Goal: Task Accomplishment & Management: Use online tool/utility

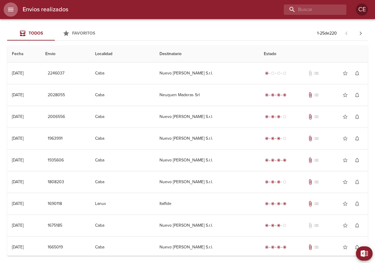
click at [14, 10] on button "menu" at bounding box center [11, 9] width 14 height 14
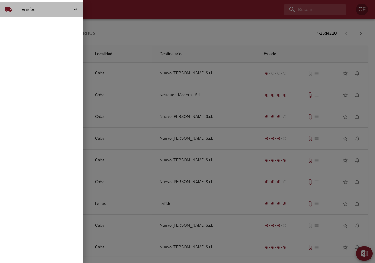
click at [34, 8] on span "Envíos" at bounding box center [46, 9] width 50 height 7
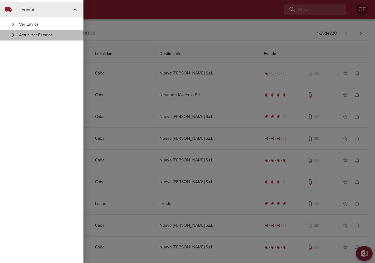
click at [44, 37] on span "Actualizar Estados" at bounding box center [49, 35] width 60 height 6
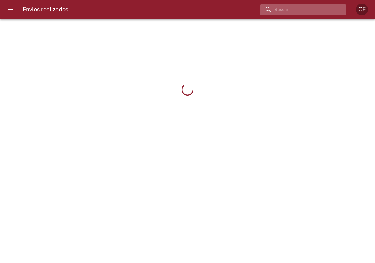
click at [315, 10] on input "buscar" at bounding box center [298, 9] width 76 height 10
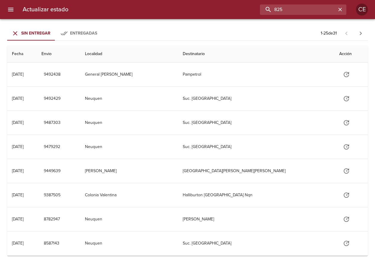
drag, startPoint x: 306, startPoint y: 11, endPoint x: 251, endPoint y: 6, distance: 54.7
click at [261, 8] on input "825" at bounding box center [298, 9] width 76 height 10
type input "16688"
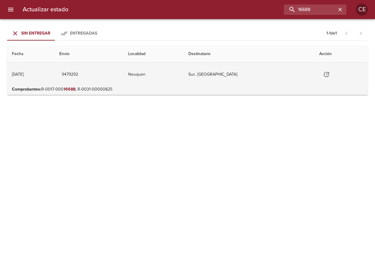
click at [322, 72] on icon "Tabla de envíos del cliente" at bounding box center [325, 74] width 7 height 7
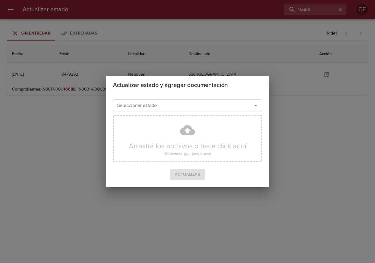
click at [190, 107] on input "Seleccionar estado" at bounding box center [179, 105] width 128 height 8
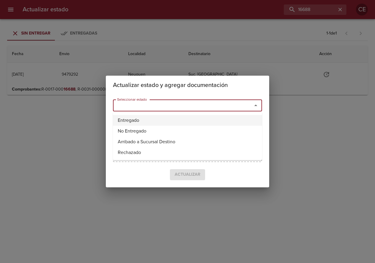
click at [169, 119] on li "Entregado" at bounding box center [187, 120] width 149 height 11
type input "Entregado"
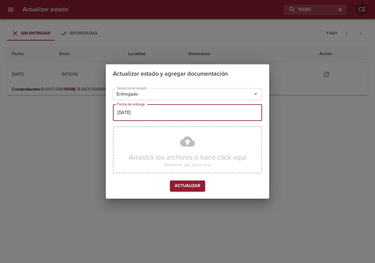
click at [179, 112] on input "[DATE]" at bounding box center [187, 112] width 149 height 17
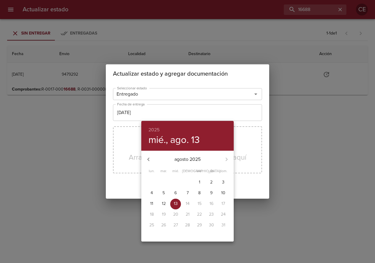
click at [154, 202] on span "11" at bounding box center [151, 204] width 11 height 6
type input "[DATE]"
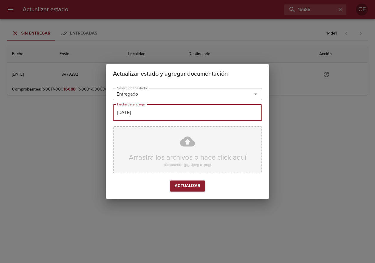
click at [167, 169] on div "Arrastrá los archivos o hace click aquí (Solamente .jpg, .jpeg o .png)" at bounding box center [187, 149] width 149 height 47
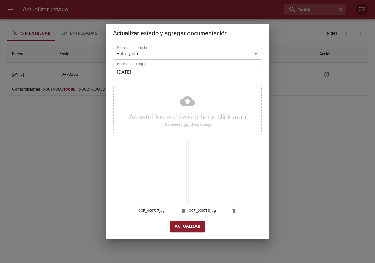
click at [179, 228] on span "Actualizar" at bounding box center [187, 226] width 26 height 7
